Goal: Task Accomplishment & Management: Use online tool/utility

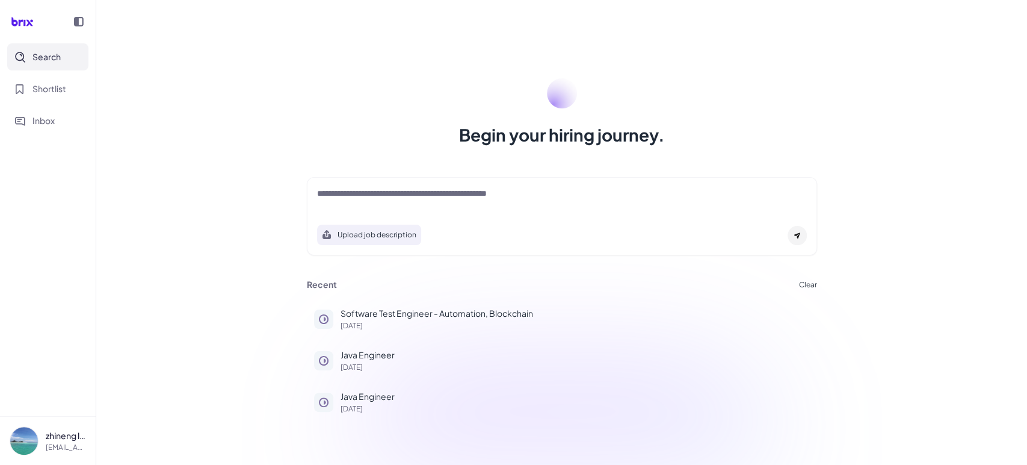
click at [389, 200] on textarea at bounding box center [562, 194] width 490 height 14
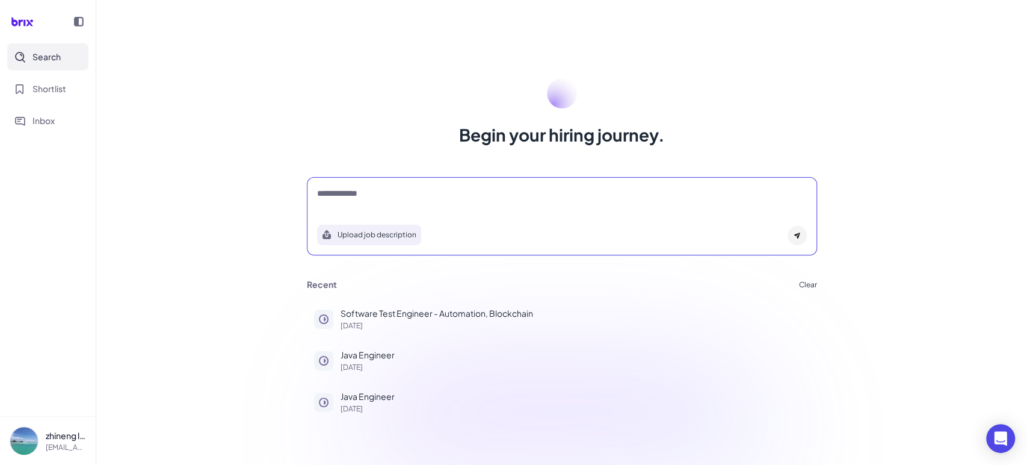
type textarea "**********"
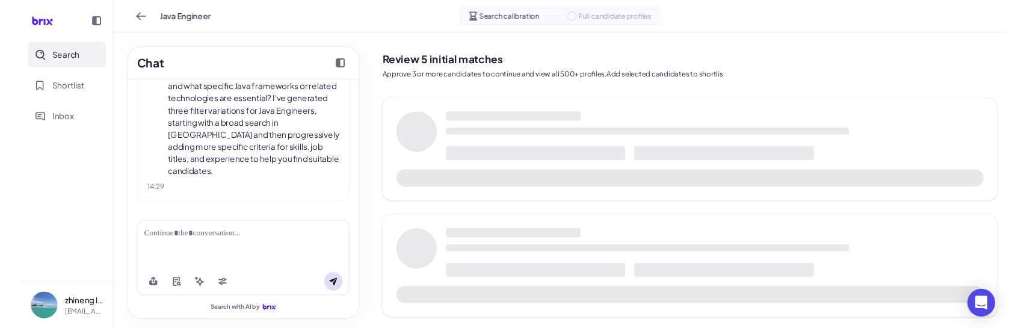
scroll to position [156, 0]
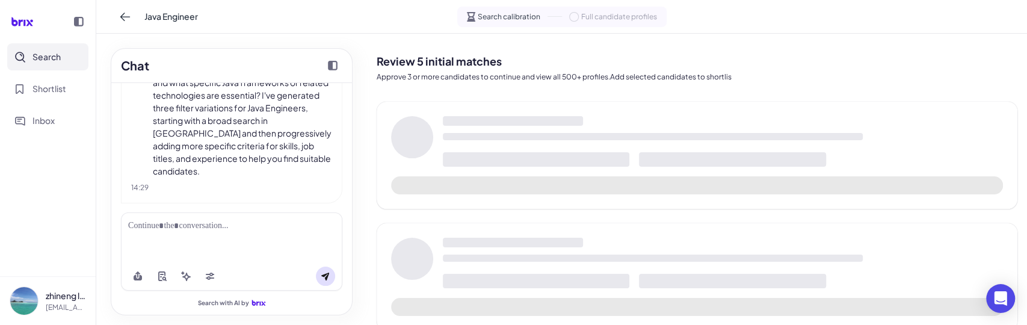
click at [222, 229] on div at bounding box center [231, 226] width 207 height 13
click at [204, 226] on div at bounding box center [231, 226] width 207 height 13
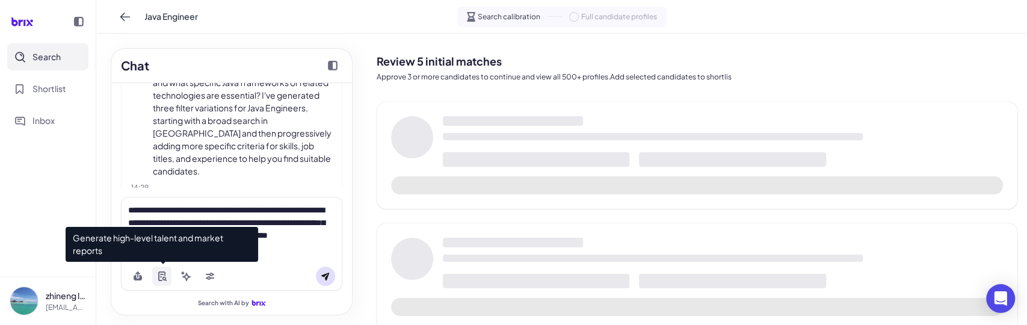
click at [167, 274] on button at bounding box center [161, 276] width 19 height 19
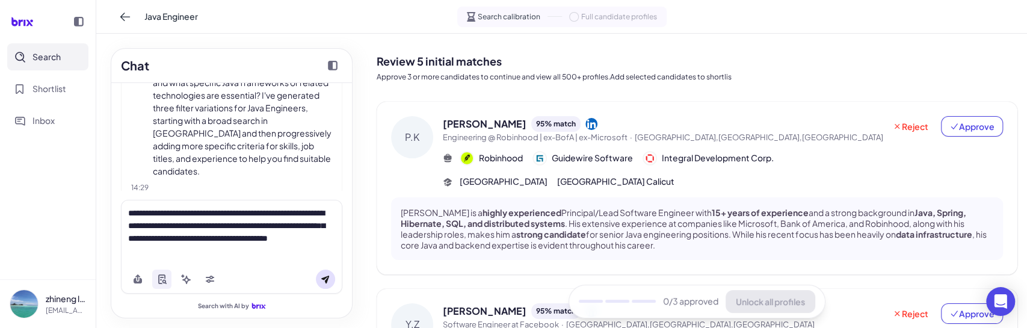
click at [327, 279] on icon at bounding box center [325, 280] width 8 height 8
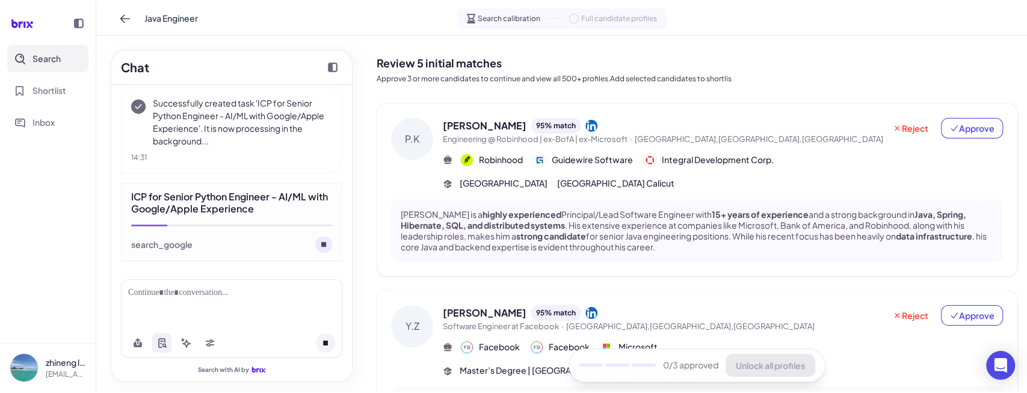
scroll to position [386, 0]
click at [976, 132] on span "Approve" at bounding box center [972, 126] width 45 height 12
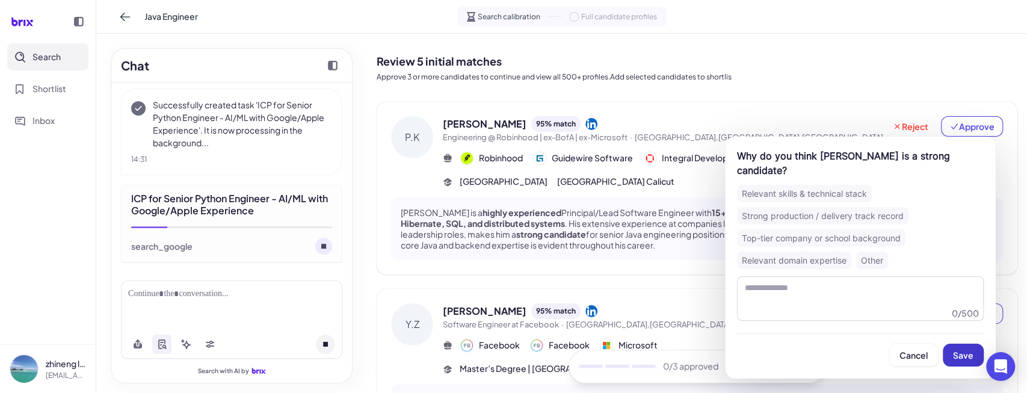
click at [967, 356] on span "Save" at bounding box center [963, 355] width 20 height 11
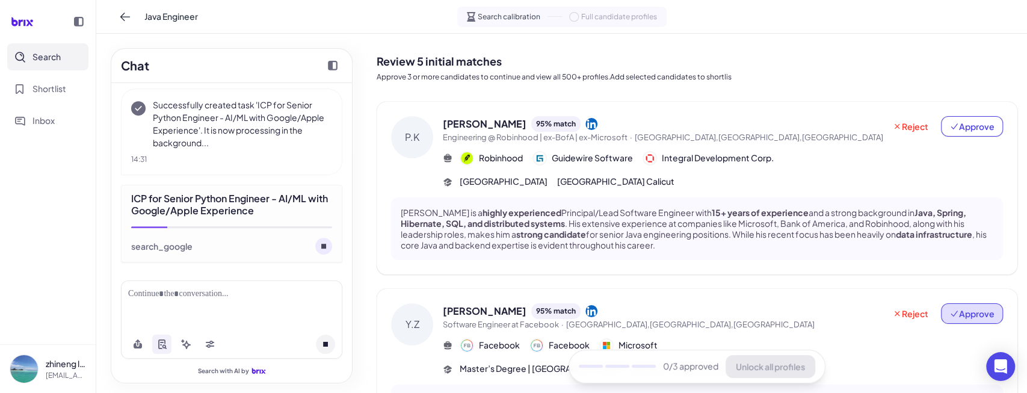
click at [962, 312] on span "Approve" at bounding box center [972, 314] width 45 height 12
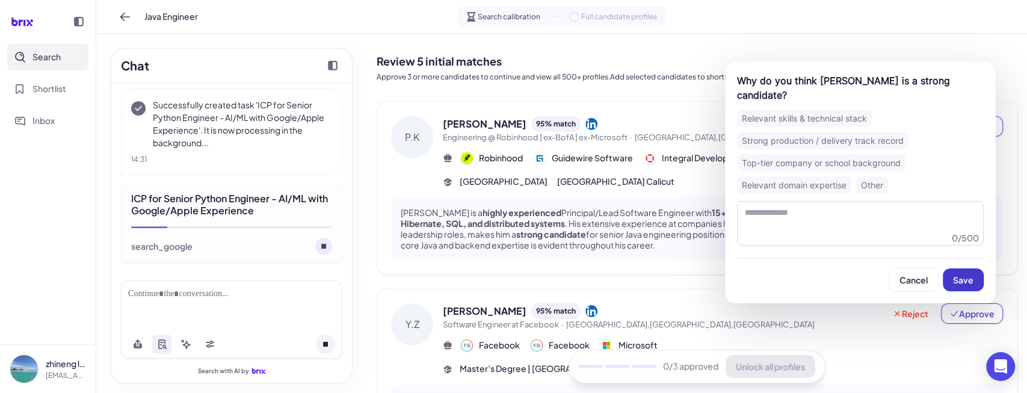
click at [971, 276] on span "Save" at bounding box center [963, 279] width 20 height 11
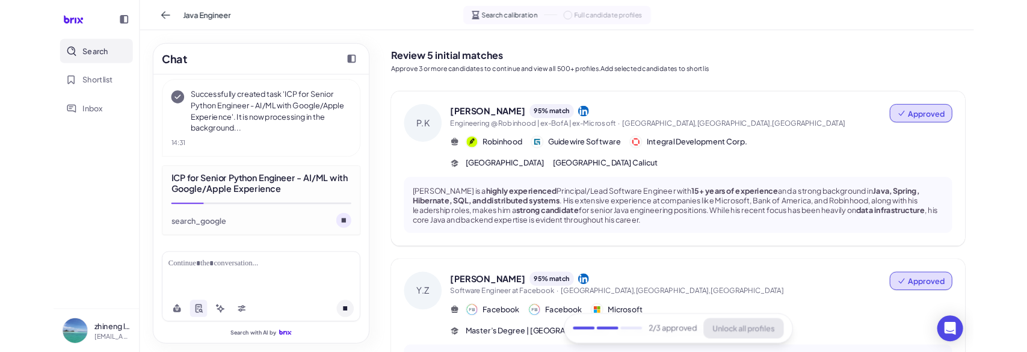
scroll to position [223, 0]
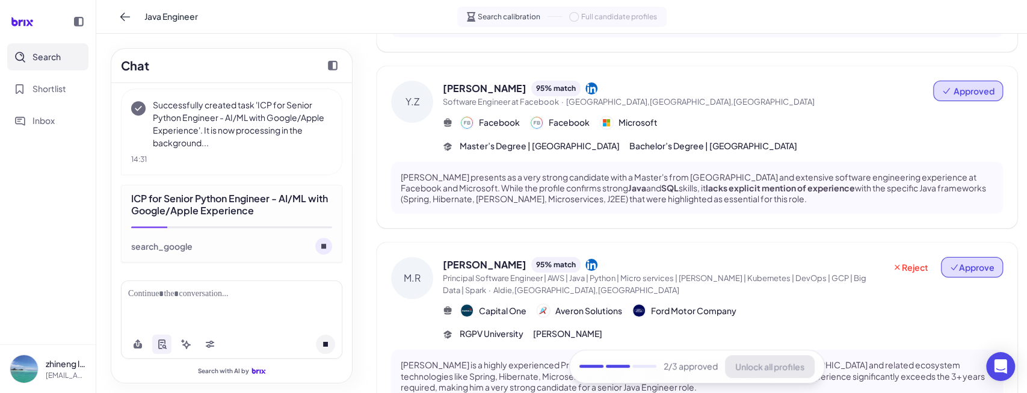
click at [977, 267] on span "Approve" at bounding box center [972, 267] width 45 height 12
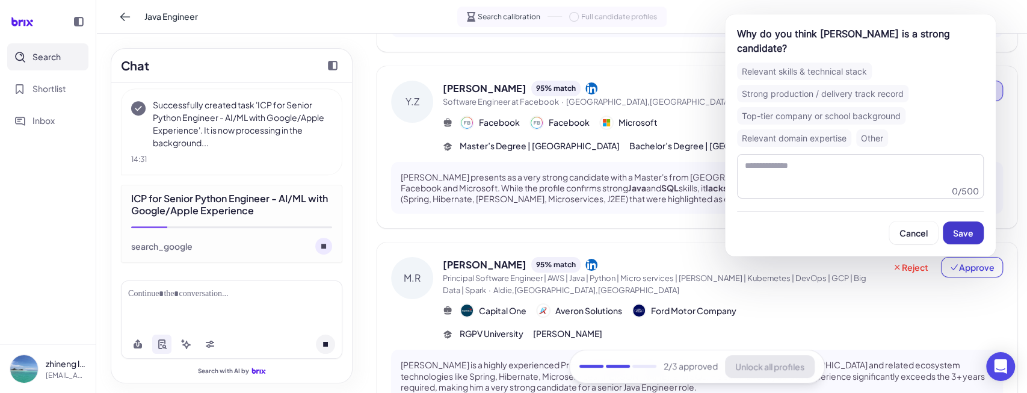
click at [959, 238] on span "Save" at bounding box center [963, 233] width 20 height 11
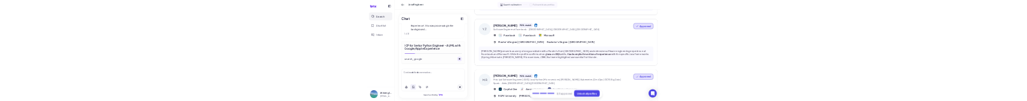
scroll to position [451, 0]
